Goal: Find contact information: Find contact information

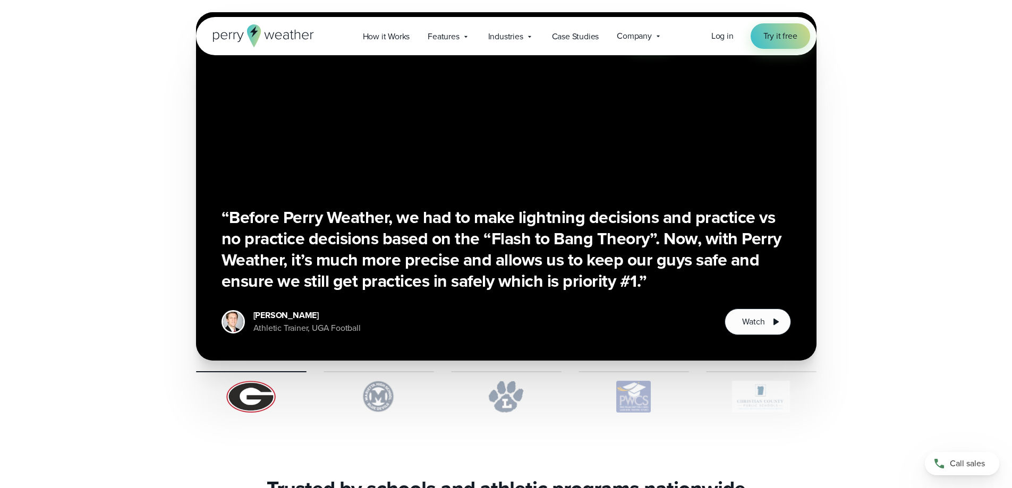
drag, startPoint x: 1015, startPoint y: 297, endPoint x: 965, endPoint y: 508, distance: 216.7
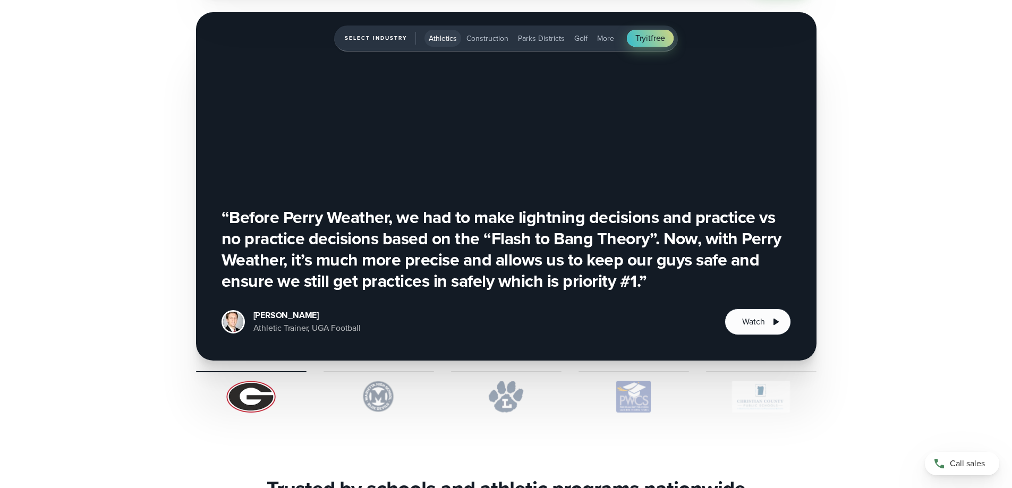
scroll to position [3787, 0]
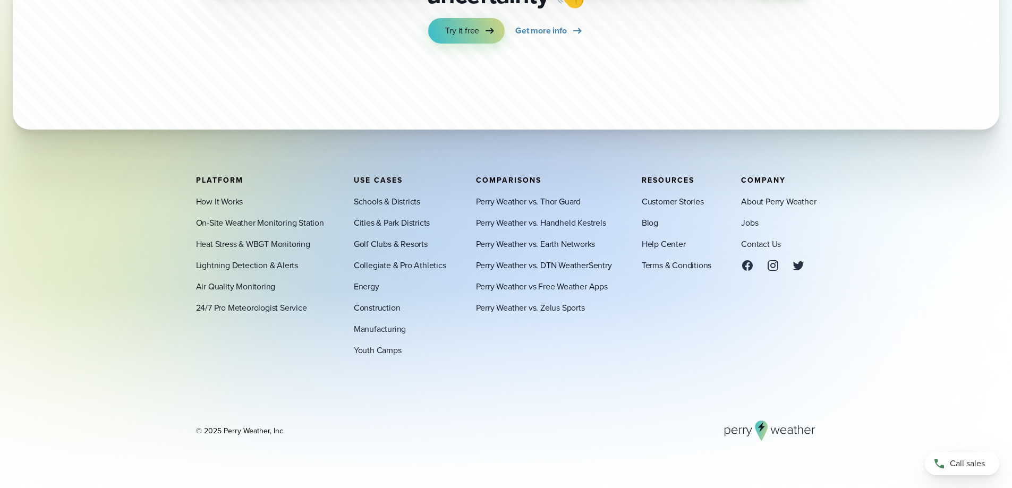
click at [541, 428] on div "© 2025 Perry Weather, Inc." at bounding box center [506, 430] width 620 height 21
click at [765, 244] on link "Contact Us" at bounding box center [761, 243] width 40 height 13
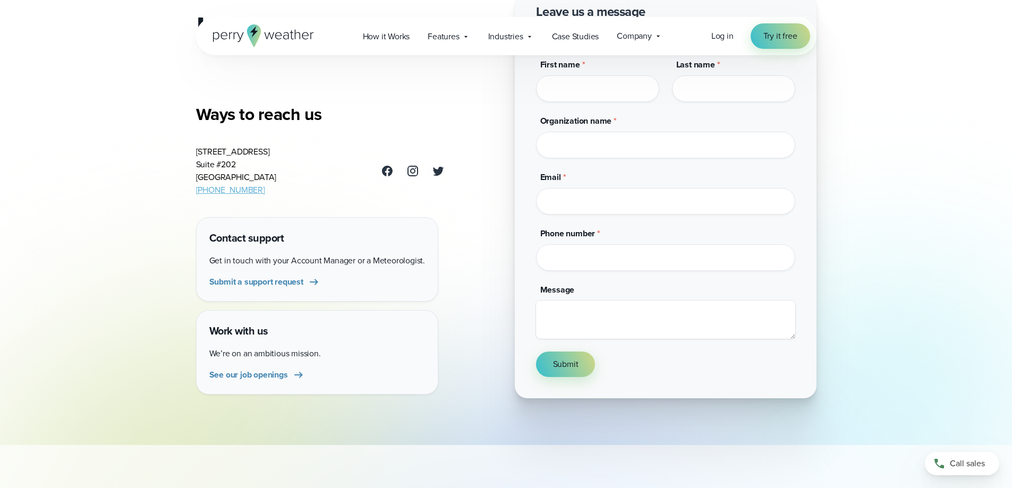
scroll to position [120, 0]
